Goal: Book appointment/travel/reservation

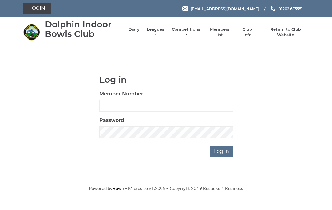
scroll to position [52, 0]
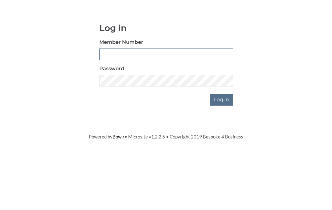
type input "4060"
click at [222, 146] on input "Log in" at bounding box center [221, 152] width 23 height 12
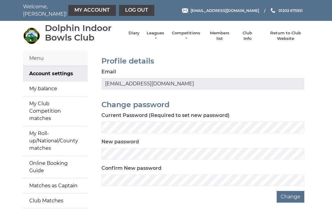
click at [47, 105] on link "My Club Competition matches" at bounding box center [55, 112] width 65 height 30
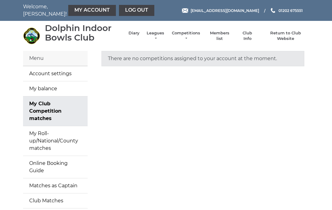
click at [77, 11] on link "My Account" at bounding box center [92, 10] width 48 height 11
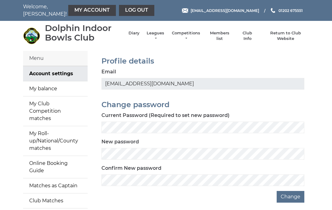
click at [137, 33] on li "Diary" at bounding box center [130, 35] width 17 height 17
click at [137, 36] on link "Diary" at bounding box center [133, 33] width 11 height 6
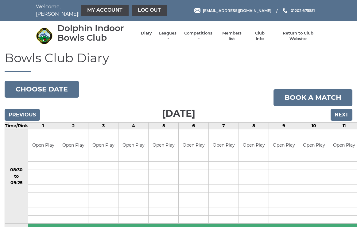
click at [53, 87] on button "Choose date" at bounding box center [42, 89] width 74 height 17
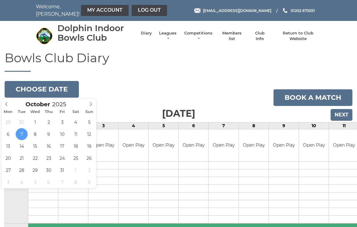
type input "2025-10-25"
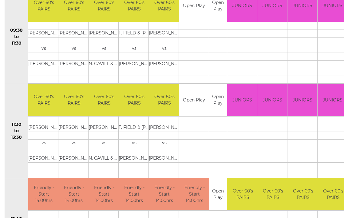
scroll to position [140, 0]
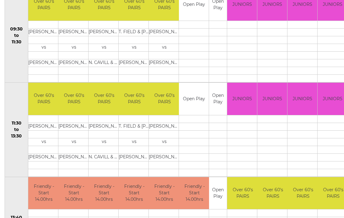
click at [76, 158] on td "[PERSON_NAME] &" at bounding box center [73, 157] width 31 height 8
click at [77, 156] on td "D. TAYLOR &" at bounding box center [73, 157] width 31 height 8
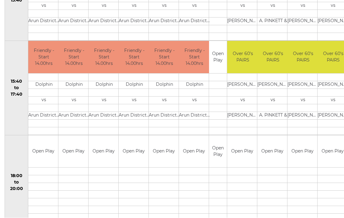
scroll to position [370, 0]
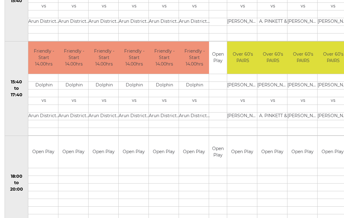
click at [301, 86] on td "L. HOWARD &" at bounding box center [302, 85] width 31 height 8
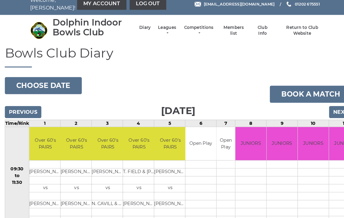
scroll to position [0, 0]
